Goal: Information Seeking & Learning: Learn about a topic

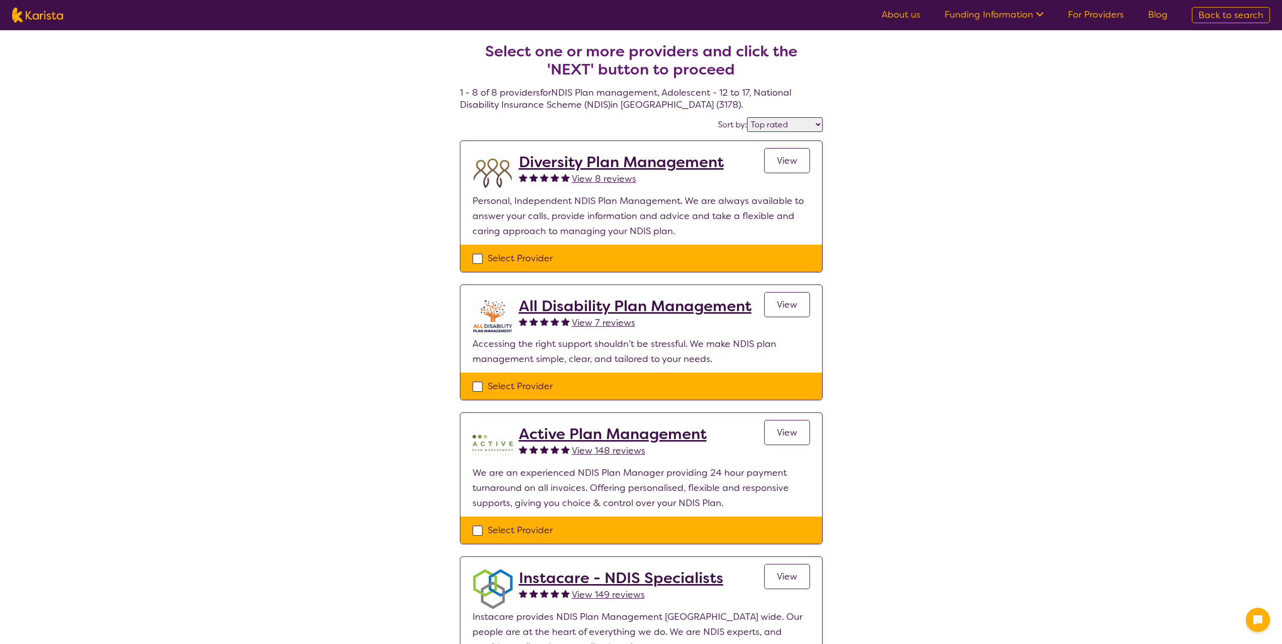
select select "by_score"
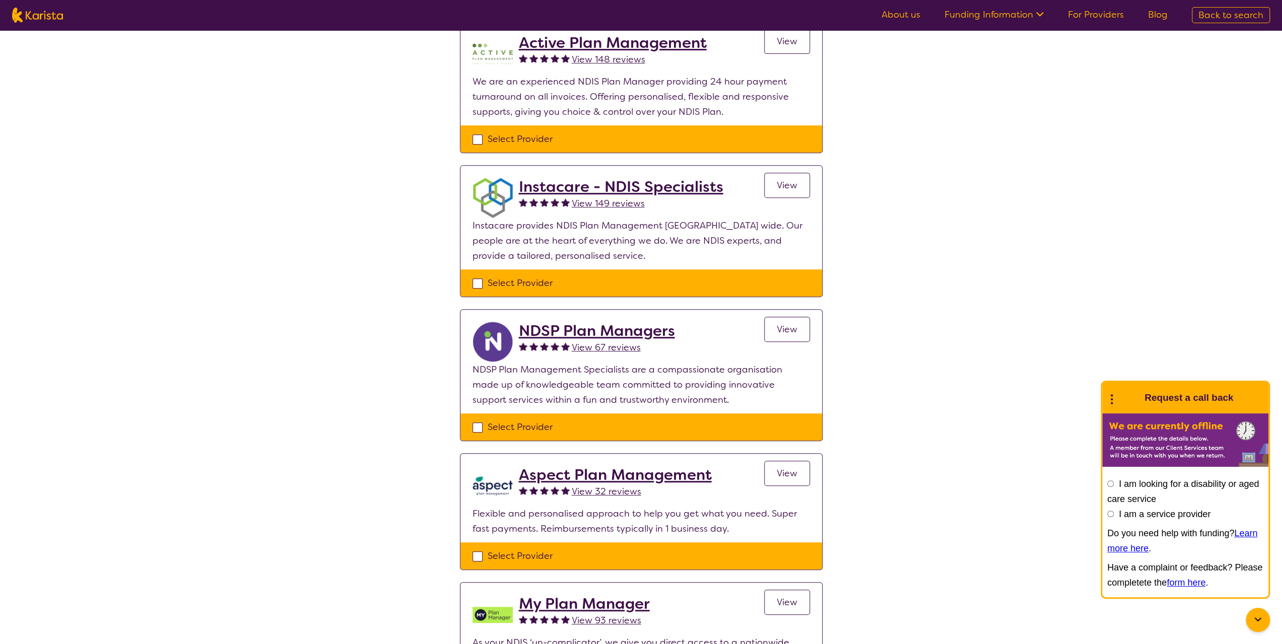
scroll to position [302, 0]
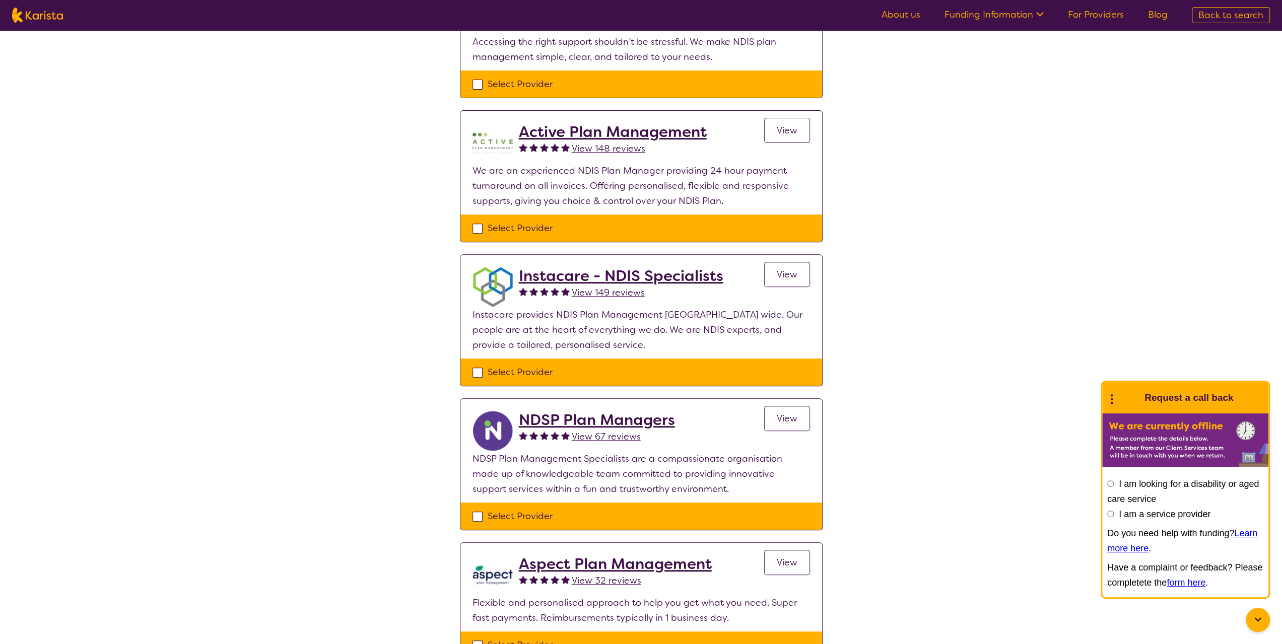
click at [776, 278] on link "View" at bounding box center [787, 274] width 46 height 25
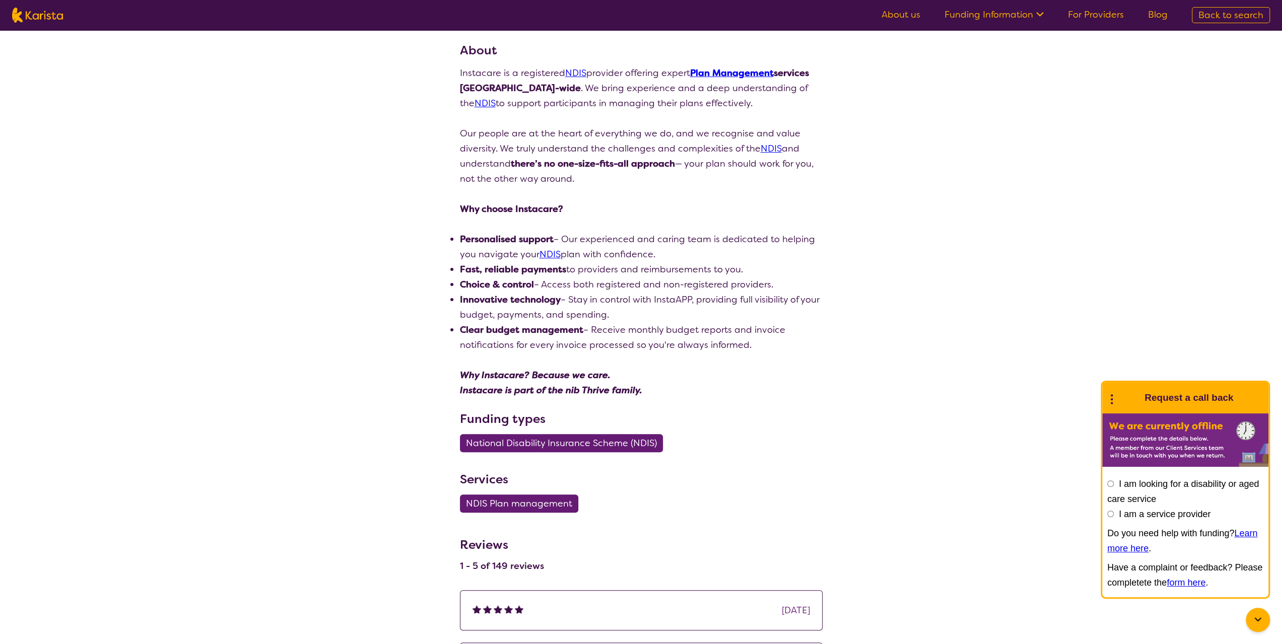
scroll to position [151, 0]
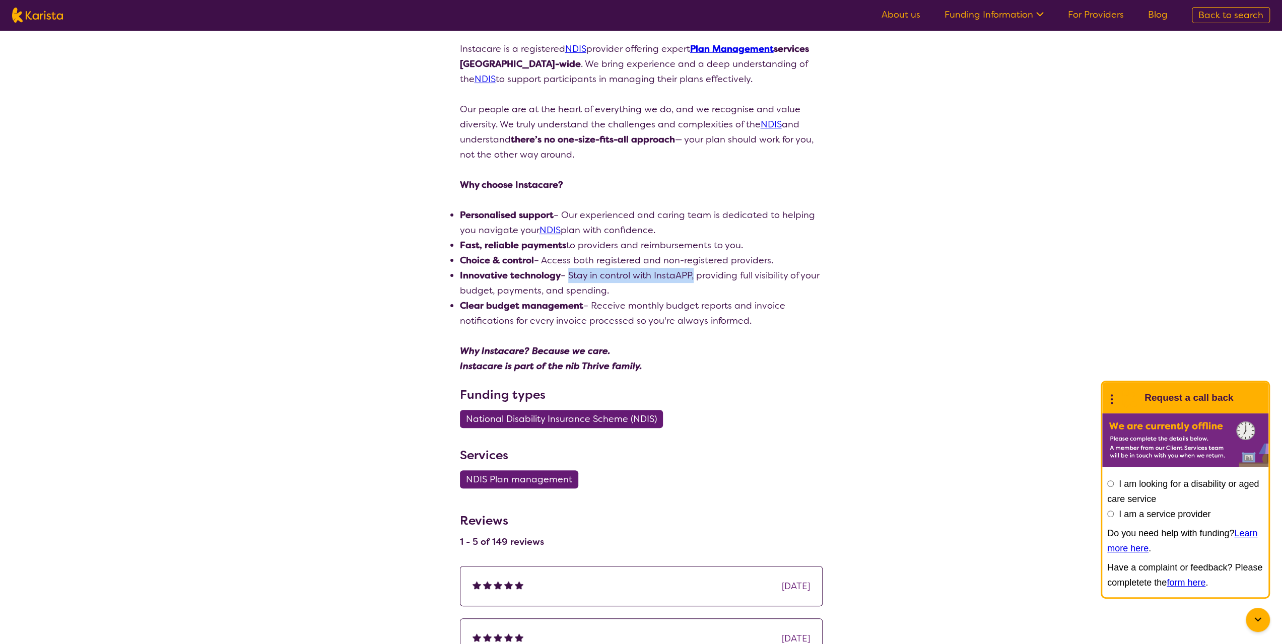
drag, startPoint x: 569, startPoint y: 272, endPoint x: 695, endPoint y: 276, distance: 125.5
click at [695, 276] on li "Innovative technology – Stay in control with InstaAPP, providing full visibilit…" at bounding box center [641, 283] width 363 height 30
click at [645, 292] on li "Innovative technology – Stay in control with InstaAPP, providing full visibilit…" at bounding box center [641, 283] width 363 height 30
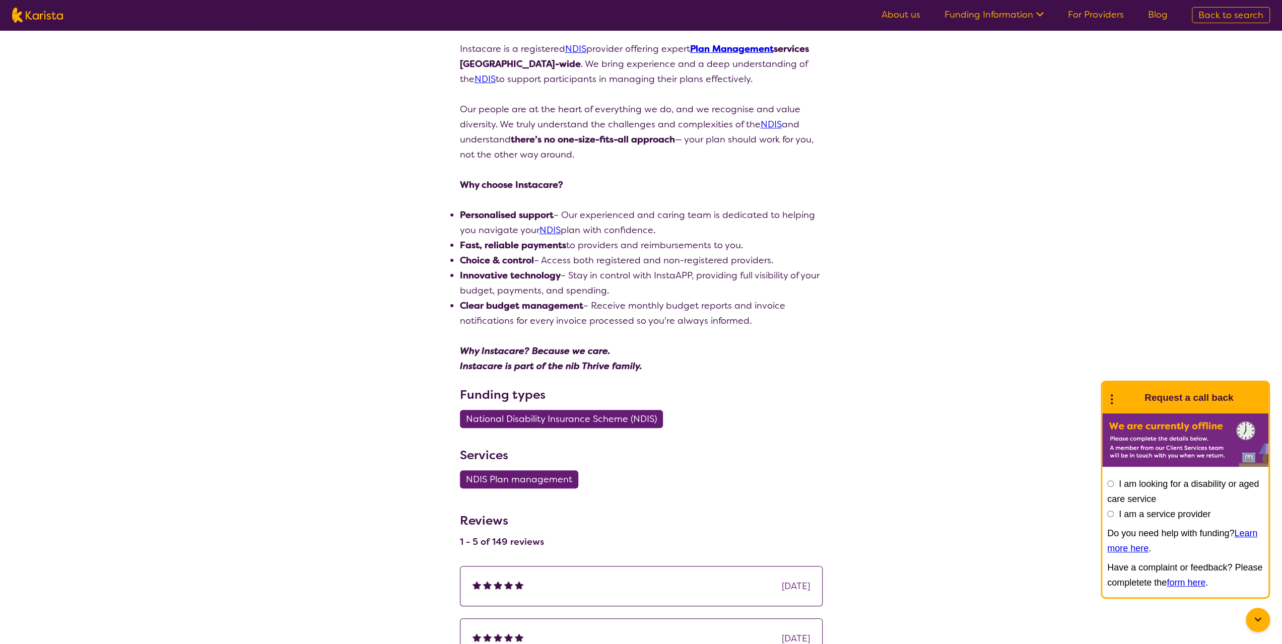
click at [665, 311] on li "Clear budget management – Receive monthly budget reports and invoice notificati…" at bounding box center [641, 313] width 363 height 30
click at [606, 290] on li "Innovative technology – Stay in control with InstaAPP, providing full visibilit…" at bounding box center [641, 283] width 363 height 30
drag, startPoint x: 544, startPoint y: 259, endPoint x: 782, endPoint y: 255, distance: 237.8
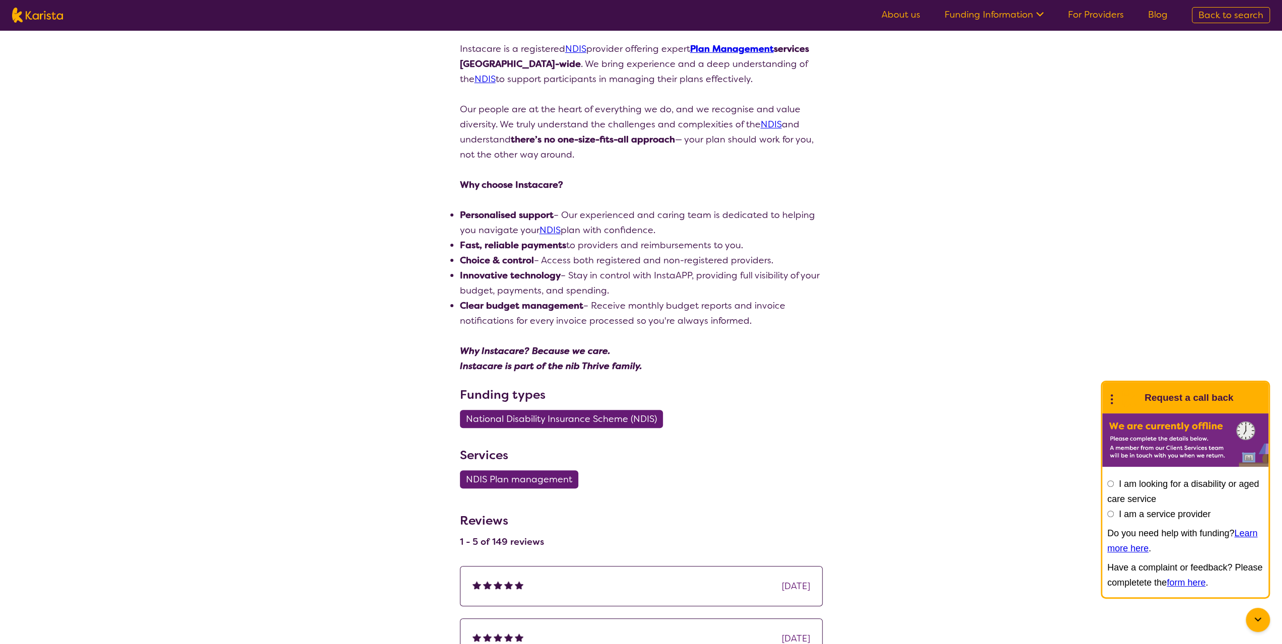
click at [782, 255] on li "Choice & control – Access both registered and non-registered providers." at bounding box center [641, 260] width 363 height 15
click at [638, 295] on li "Innovative technology – Stay in control with InstaAPP, providing full visibilit…" at bounding box center [641, 283] width 363 height 30
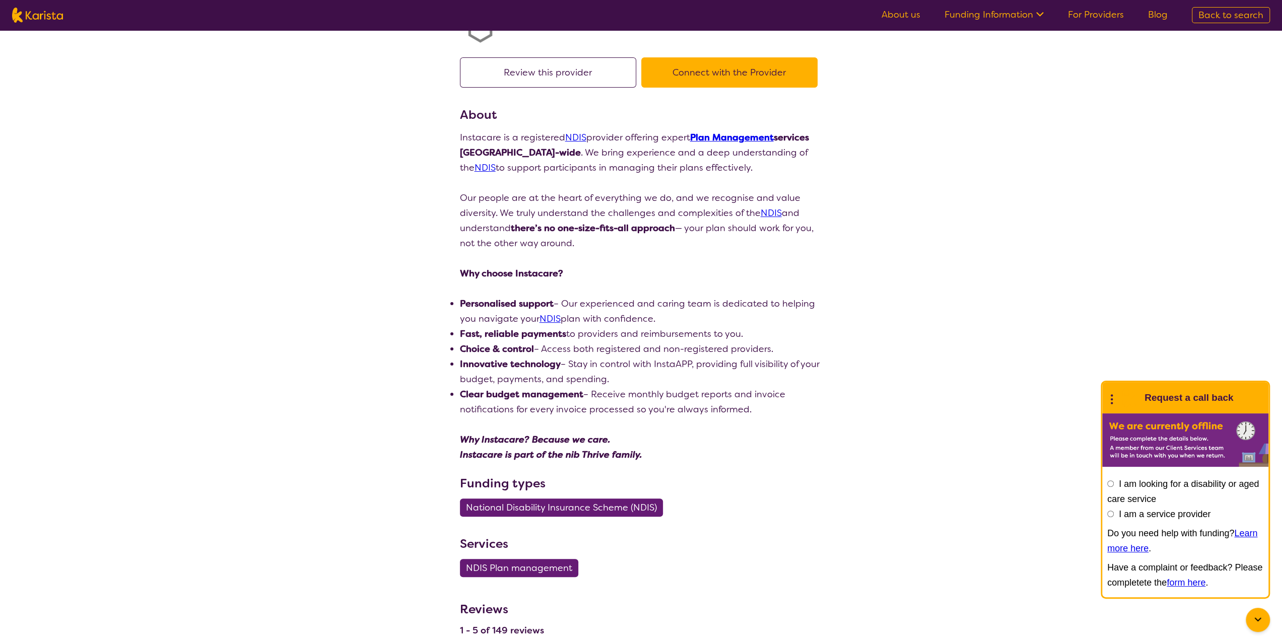
scroll to position [0, 0]
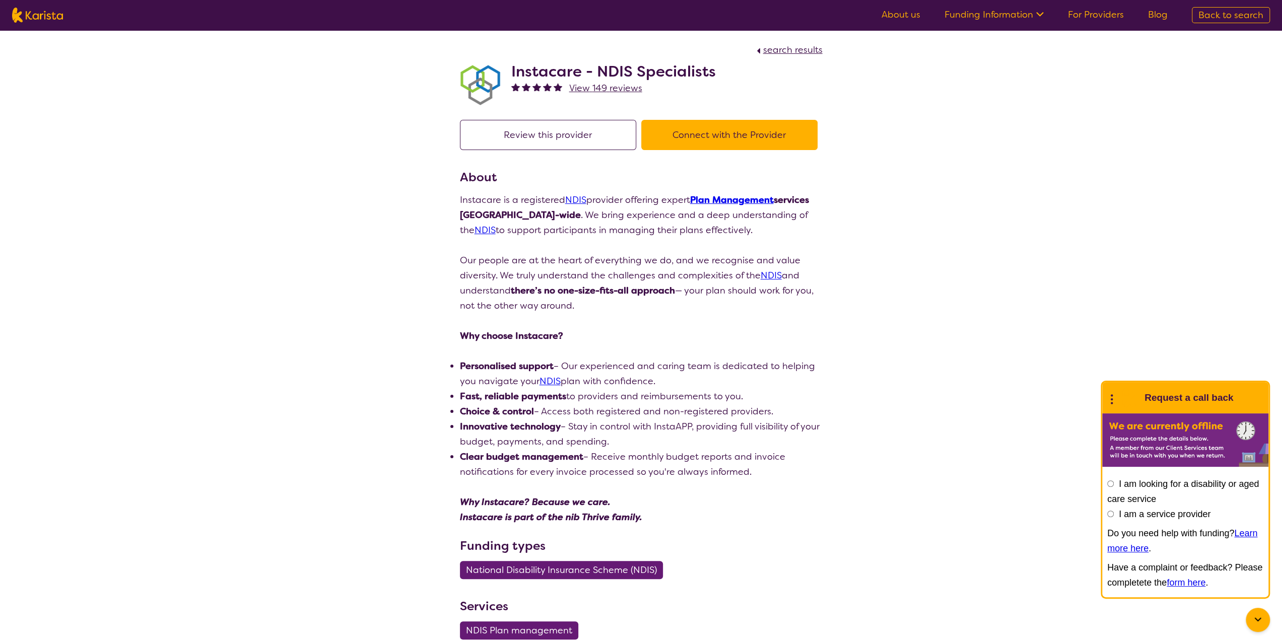
drag, startPoint x: 514, startPoint y: 291, endPoint x: 677, endPoint y: 293, distance: 162.7
click at [675, 293] on strong "there’s no one-size-fits-all approach" at bounding box center [593, 291] width 164 height 12
click at [613, 311] on p "Our people are at the heart of everything we do, and we recognise and value div…" at bounding box center [641, 283] width 363 height 60
drag, startPoint x: 578, startPoint y: 231, endPoint x: 602, endPoint y: 225, distance: 24.8
click at [678, 236] on p "Instacare is a registered NDIS provider offering expert Plan Management service…" at bounding box center [641, 214] width 363 height 45
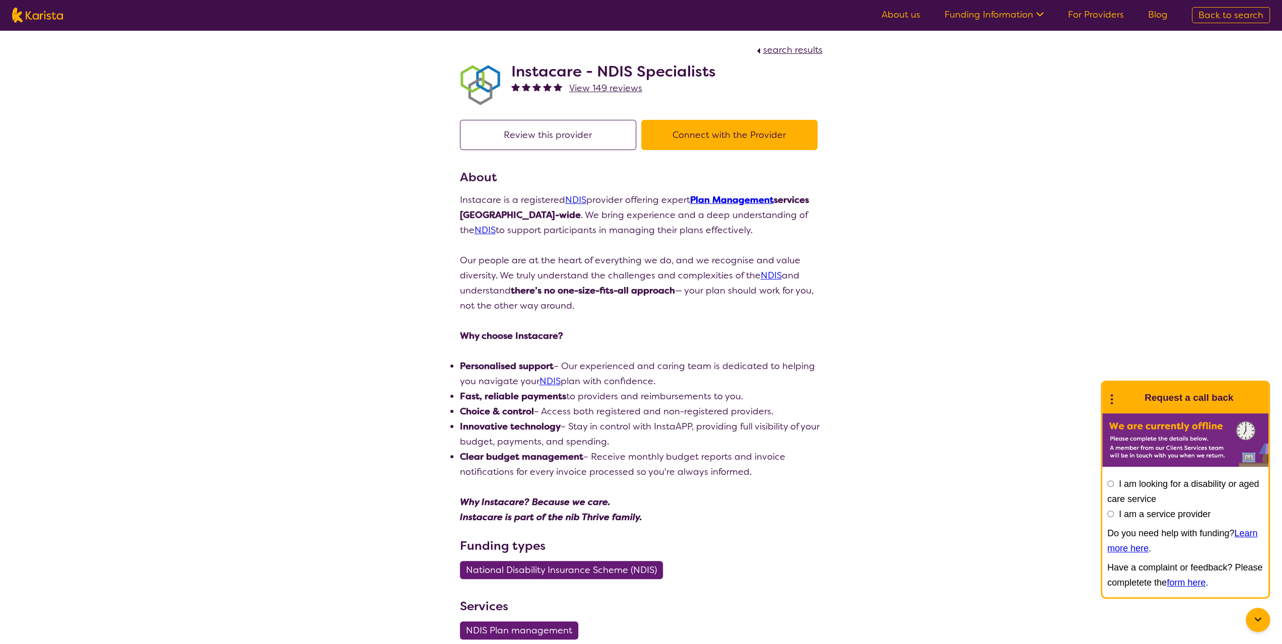
click at [560, 222] on p "Instacare is a registered NDIS provider offering expert Plan Management service…" at bounding box center [641, 214] width 363 height 45
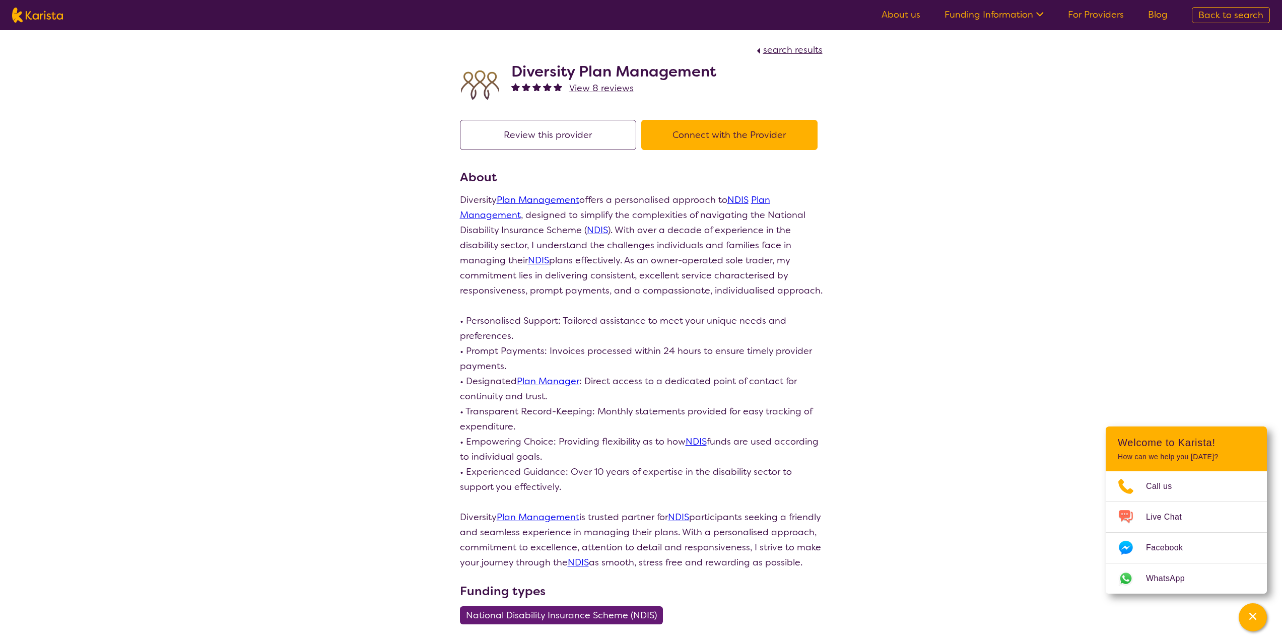
scroll to position [101, 0]
